Goal: Transaction & Acquisition: Purchase product/service

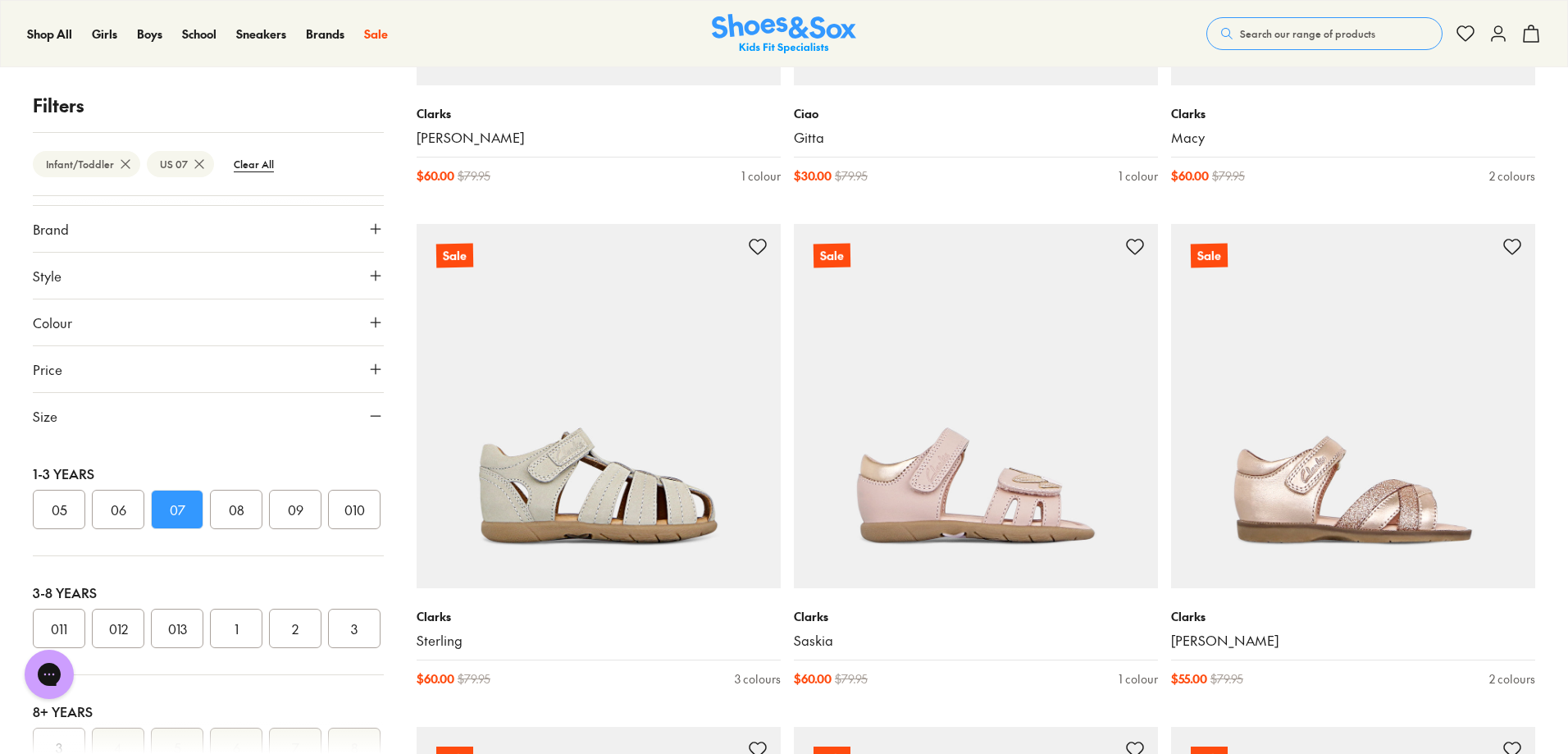
scroll to position [8205, 0]
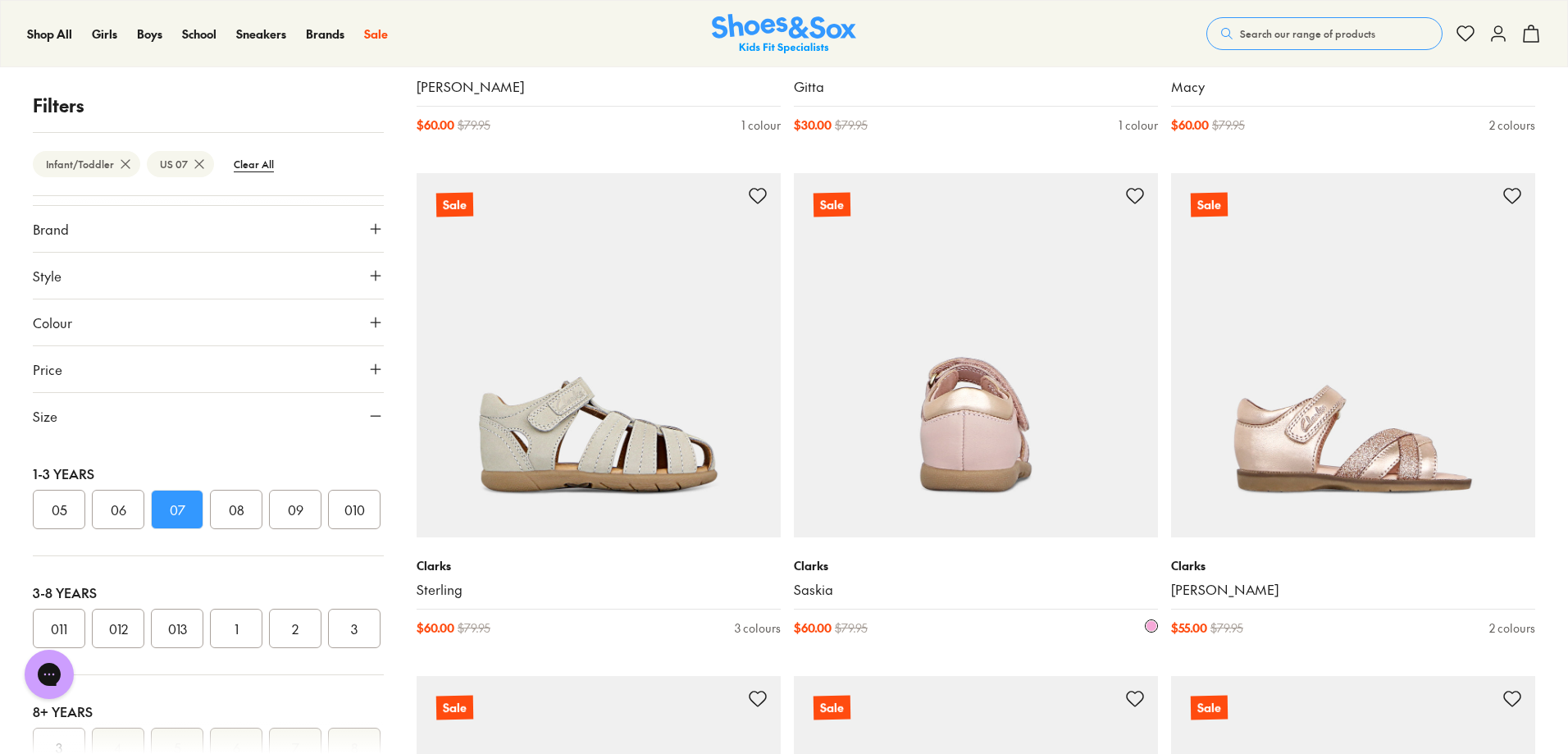
click at [959, 493] on img at bounding box center [976, 355] width 364 height 364
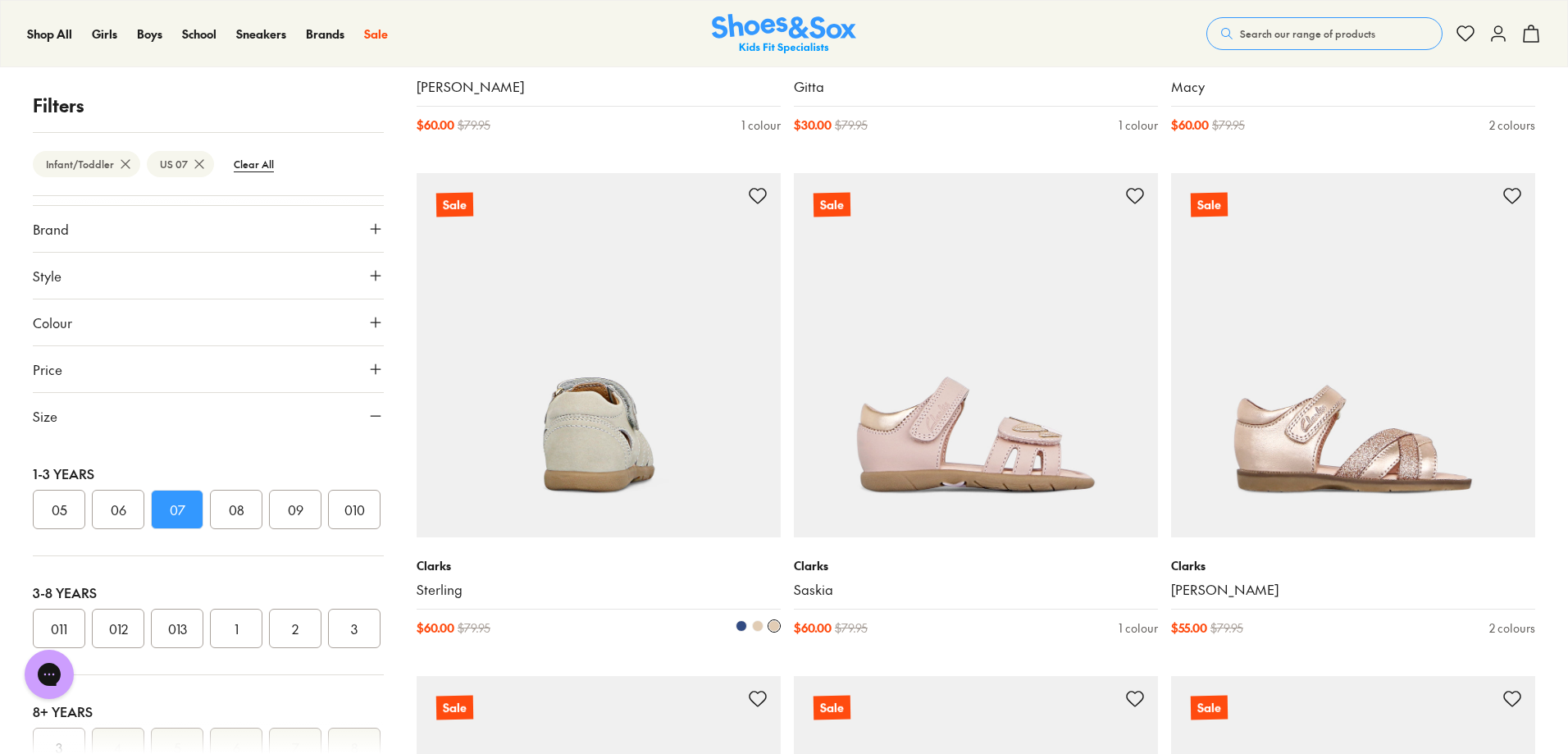
click at [703, 452] on img at bounding box center [598, 355] width 364 height 364
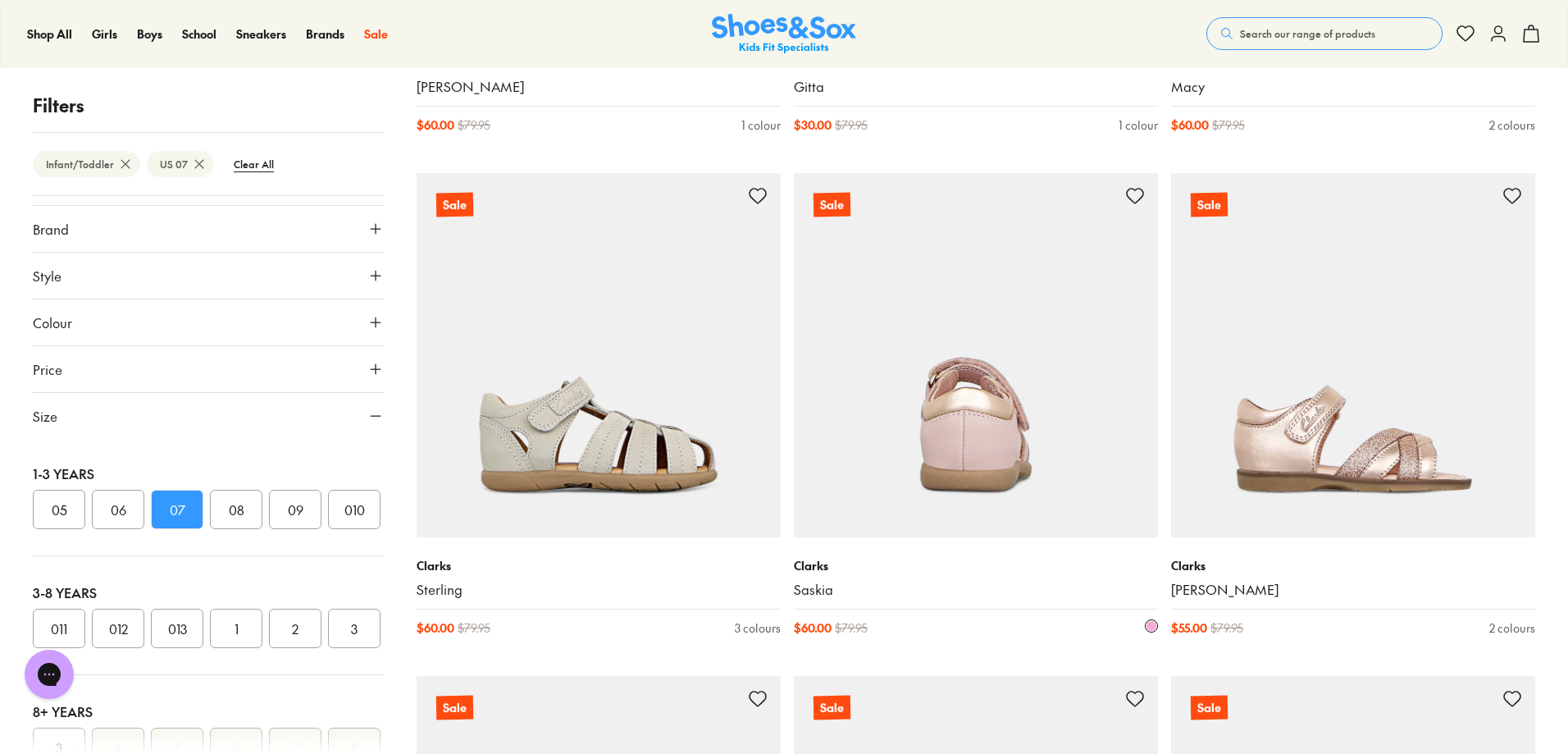
click at [974, 478] on img at bounding box center [976, 355] width 364 height 364
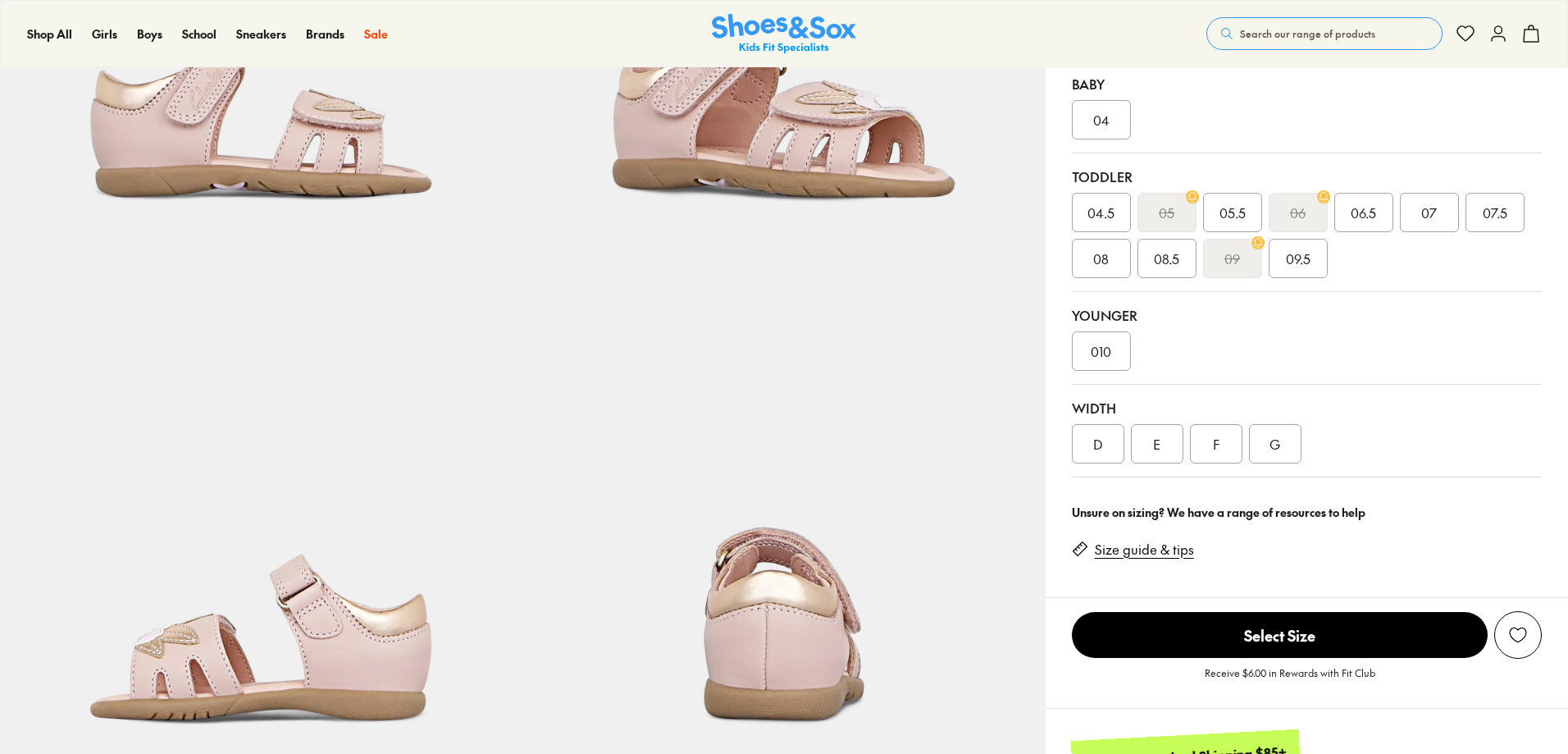
scroll to position [164, 0]
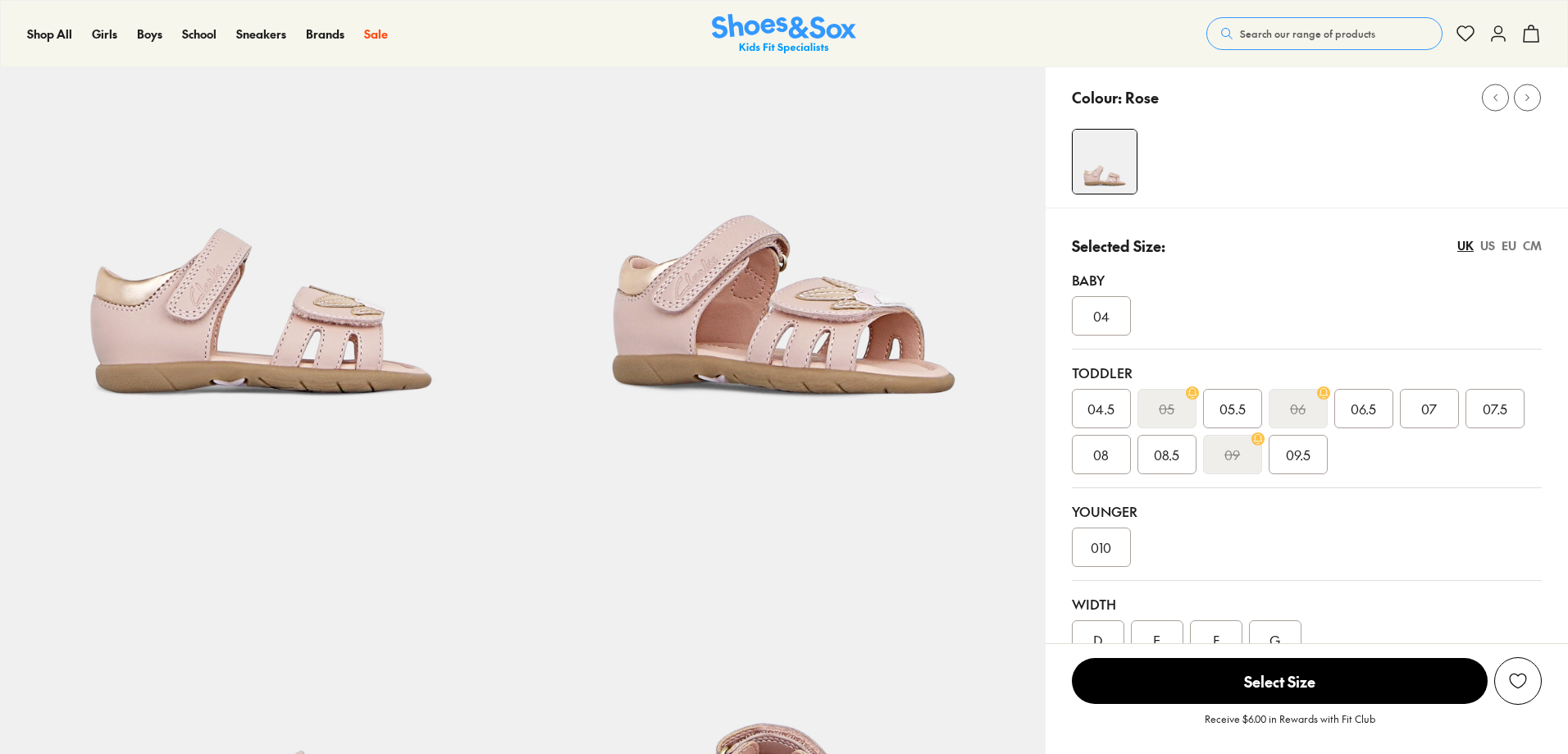
select select "*"
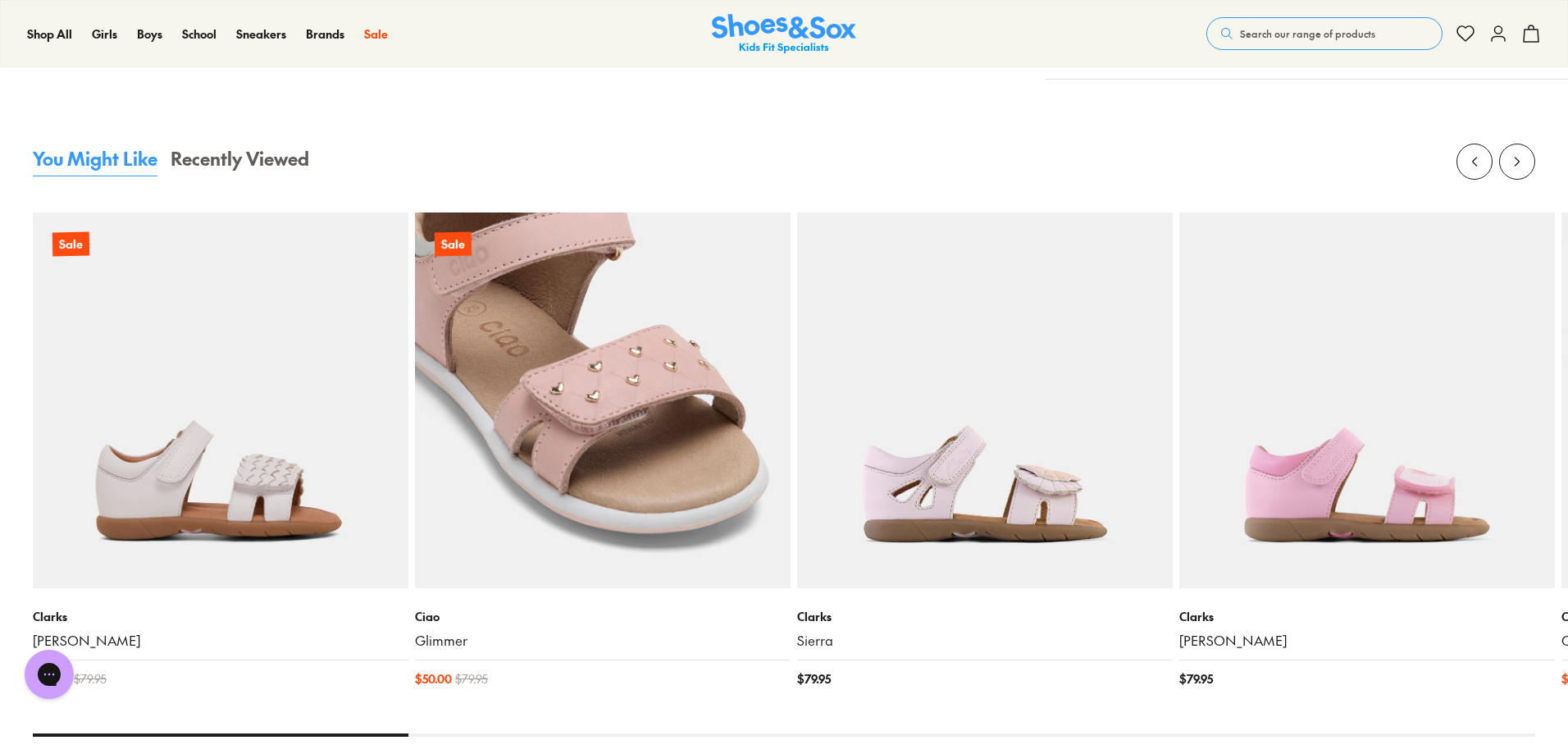
scroll to position [1805, 0]
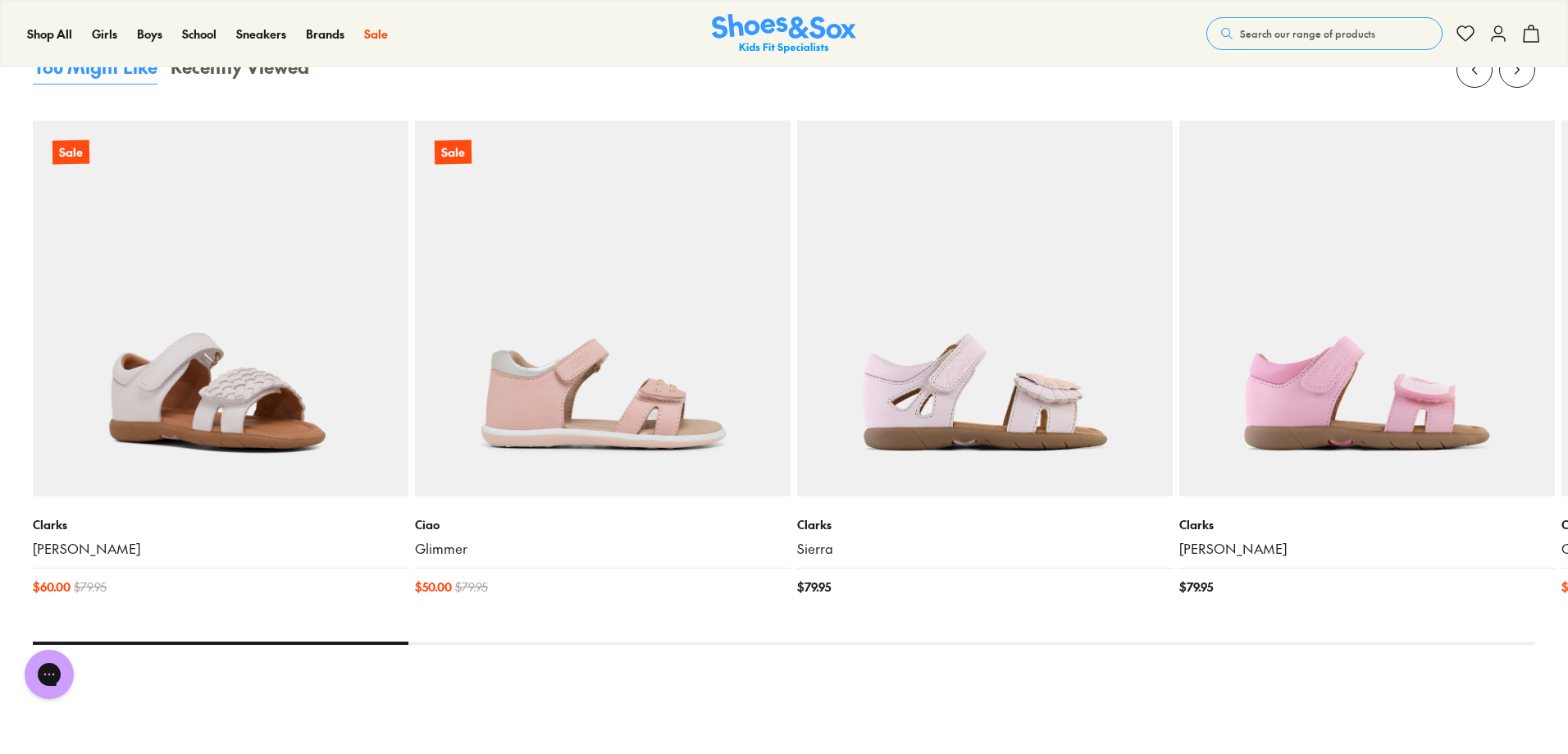
click at [217, 445] on img at bounding box center [221, 309] width 376 height 376
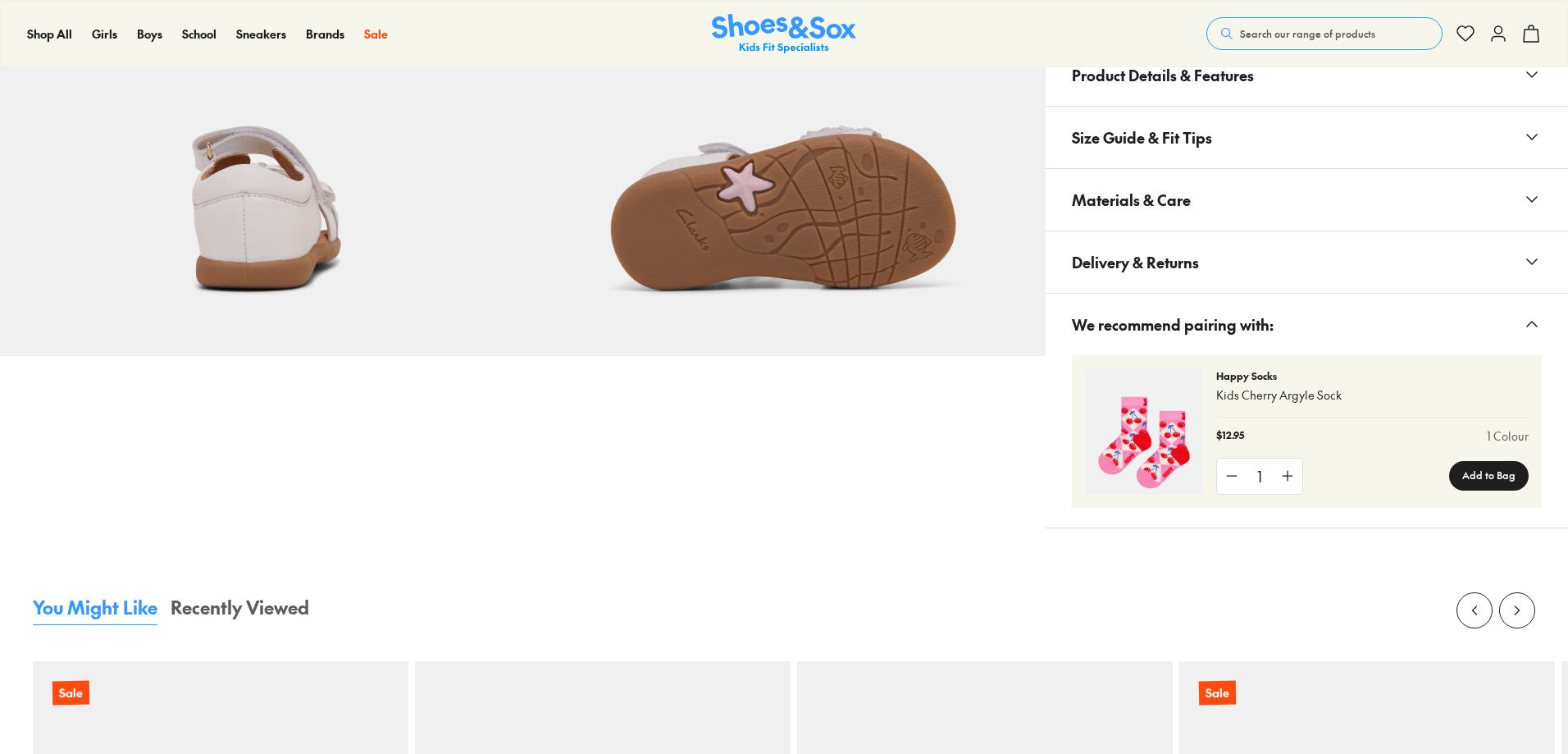
scroll to position [1309, 0]
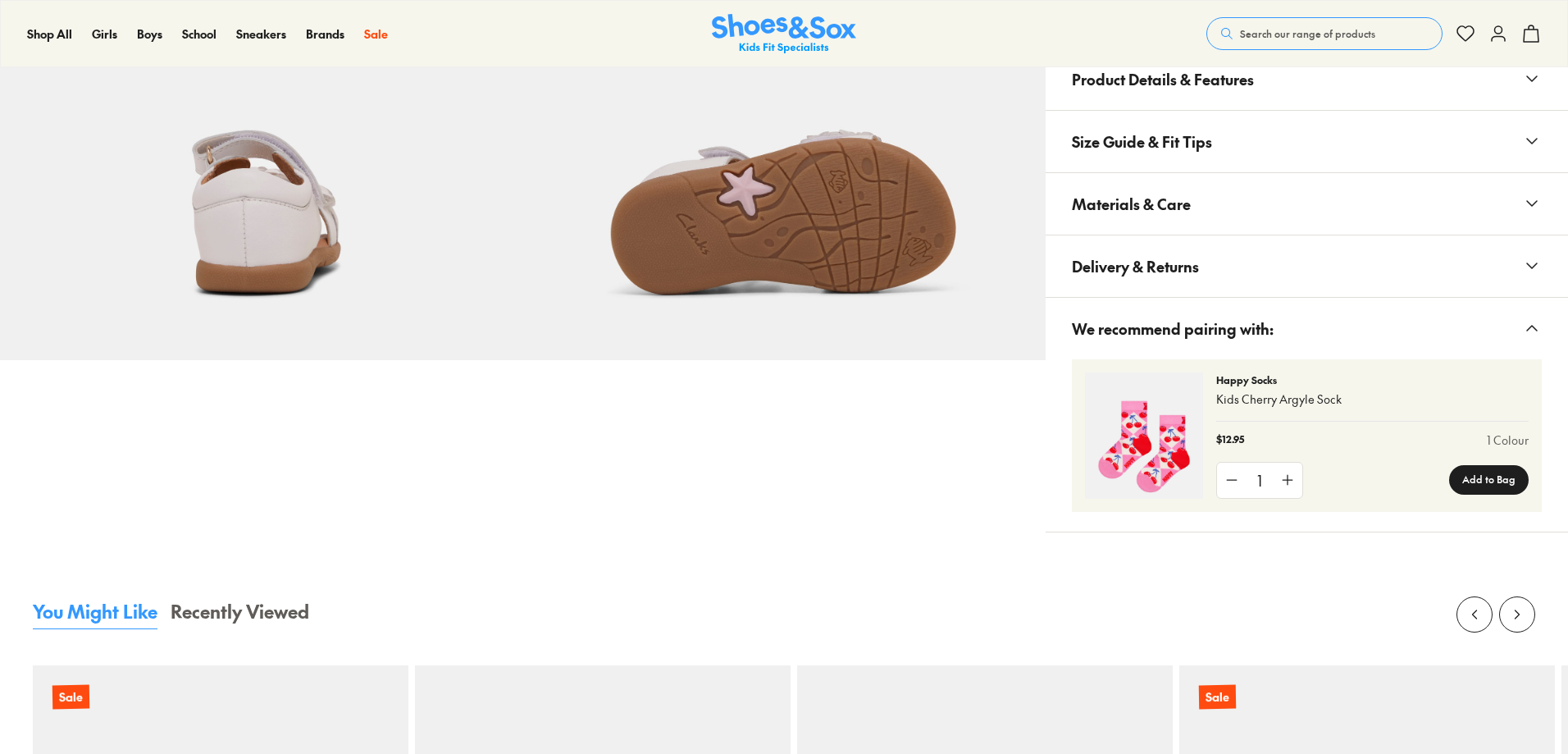
select select "*"
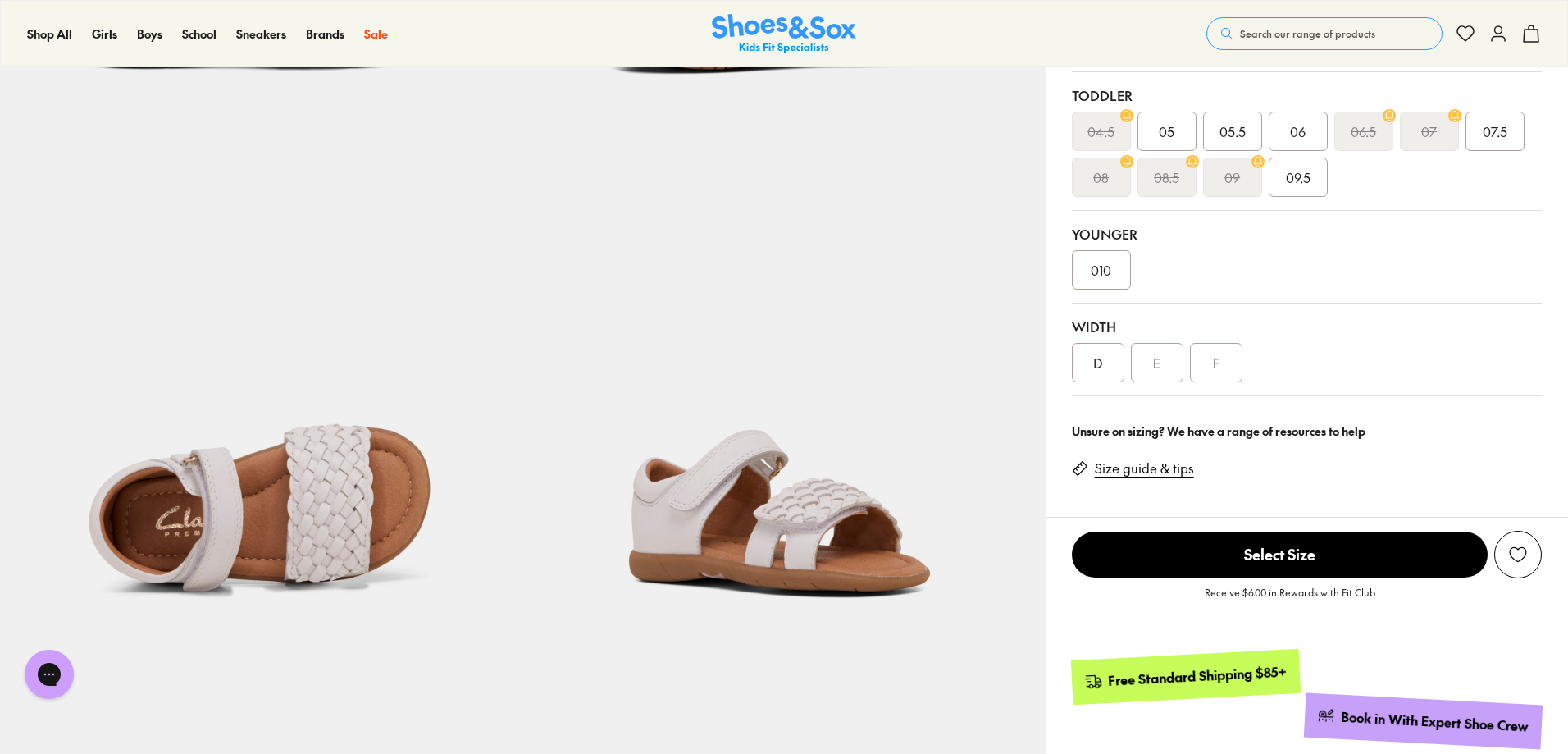
scroll to position [160, 0]
